Goal: Find contact information: Find contact information

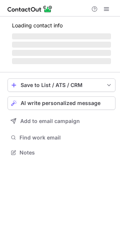
scroll to position [145, 120]
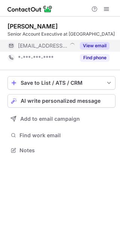
click at [97, 46] on button "View email" at bounding box center [95, 45] width 30 height 7
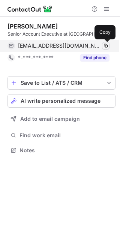
click at [104, 46] on span at bounding box center [106, 46] width 6 height 6
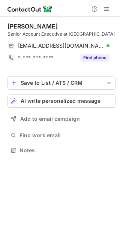
scroll to position [145, 120]
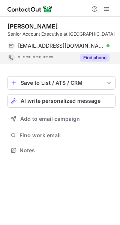
click at [93, 57] on button "Find phone" at bounding box center [95, 57] width 30 height 7
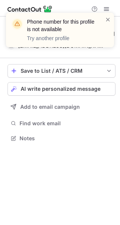
scroll to position [133, 120]
